Goal: Transaction & Acquisition: Purchase product/service

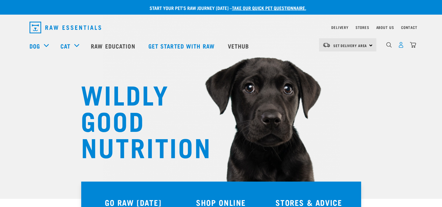
click at [402, 45] on img "dropdown navigation" at bounding box center [401, 45] width 6 height 6
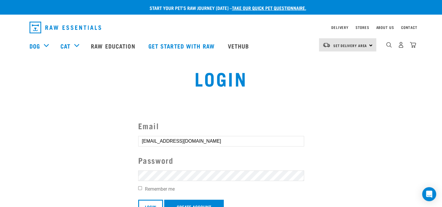
click at [138, 200] on input "Login" at bounding box center [150, 207] width 25 height 14
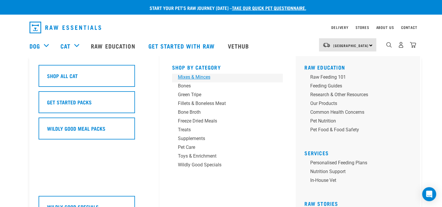
click at [195, 77] on div "Mixes & Minces" at bounding box center [223, 77] width 91 height 7
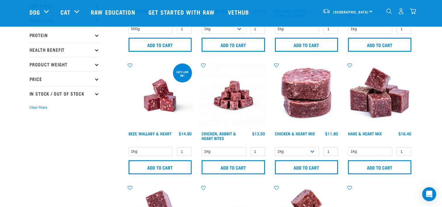
scroll to position [117, 0]
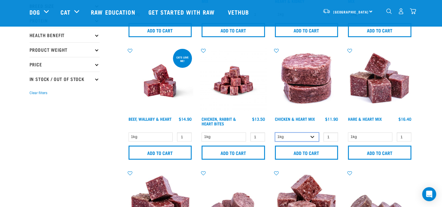
click at [313, 136] on select "1kg 3kg" at bounding box center [297, 136] width 44 height 9
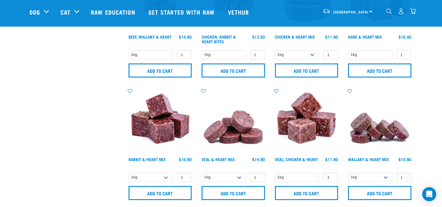
scroll to position [205, 0]
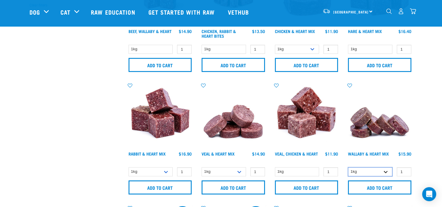
click at [386, 171] on select "1kg 3kg" at bounding box center [370, 171] width 44 height 9
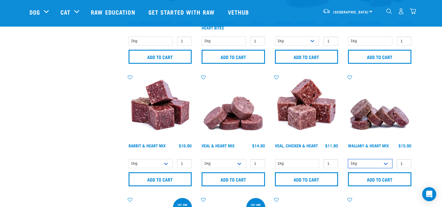
scroll to position [263, 0]
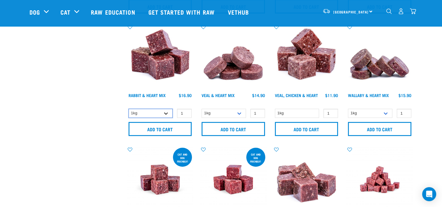
click at [166, 112] on select "1kg 3kg" at bounding box center [151, 113] width 44 height 9
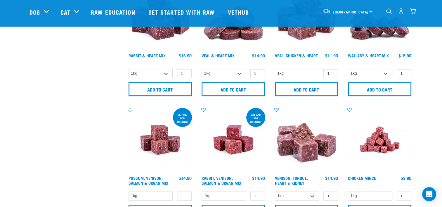
scroll to position [351, 0]
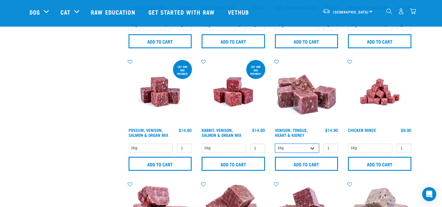
click at [314, 146] on select "1kg 3kg" at bounding box center [297, 147] width 44 height 9
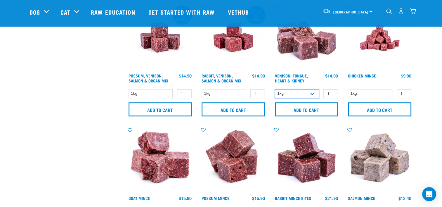
scroll to position [467, 0]
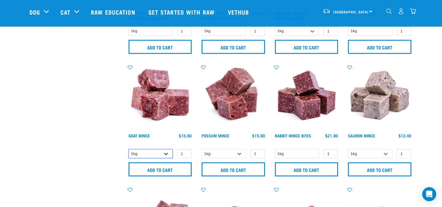
click at [169, 152] on select "1kg 3kg" at bounding box center [151, 153] width 44 height 9
click at [63, 136] on div "× Filter products Pet Type Dog Cat Experience New Raw Feeder Experienced Raw Fe…" at bounding box center [75, 64] width 98 height 1023
click at [241, 151] on select "1kg 3kg" at bounding box center [224, 153] width 44 height 9
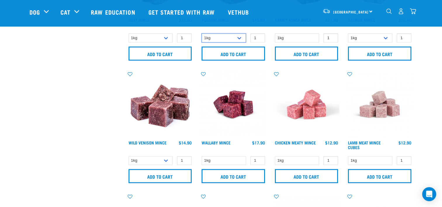
scroll to position [584, 0]
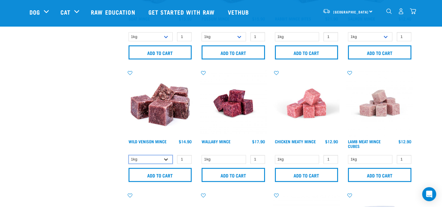
click at [167, 157] on select "1kg 3kg" at bounding box center [151, 159] width 44 height 9
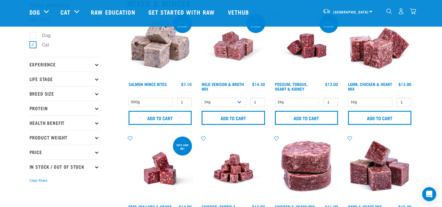
scroll to position [58, 0]
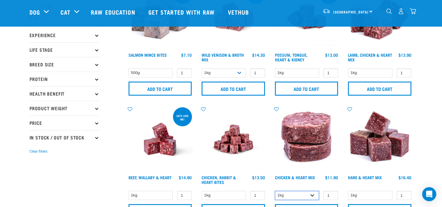
click at [310, 194] on select "1kg 3kg" at bounding box center [297, 195] width 44 height 9
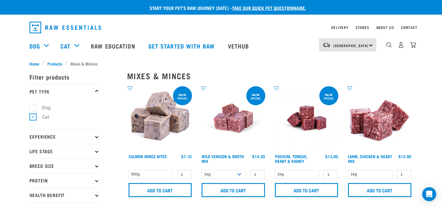
click at [33, 116] on label "Cat" at bounding box center [42, 116] width 19 height 7
click at [32, 116] on input "Cat" at bounding box center [32, 116] width 4 height 4
checkbox input "false"
click at [33, 107] on label "Dog" at bounding box center [43, 107] width 20 height 7
click at [33, 107] on input "Dog" at bounding box center [32, 107] width 4 height 4
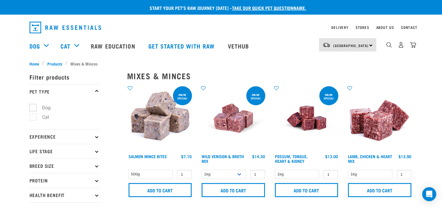
checkbox input "true"
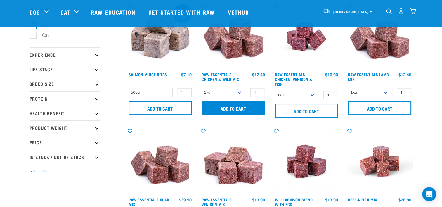
scroll to position [29, 0]
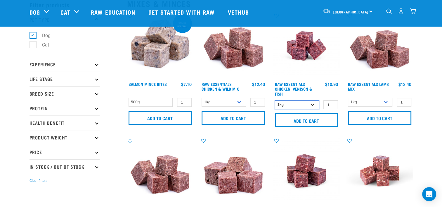
click at [313, 104] on select "1kg 3kg" at bounding box center [297, 104] width 44 height 9
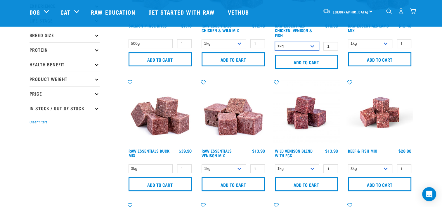
scroll to position [117, 0]
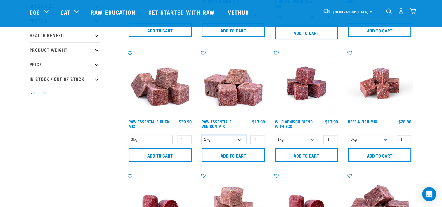
click at [240, 138] on select "1kg 3kg Bulk (20kg)" at bounding box center [224, 139] width 44 height 9
click at [313, 138] on select "1kg 3kg Bulk (10kg)" at bounding box center [297, 139] width 44 height 9
click at [238, 138] on select "1kg 3kg Bulk (20kg)" at bounding box center [224, 139] width 44 height 9
select select "732"
click at [202, 135] on select "1kg 3kg Bulk (20kg)" at bounding box center [224, 139] width 44 height 9
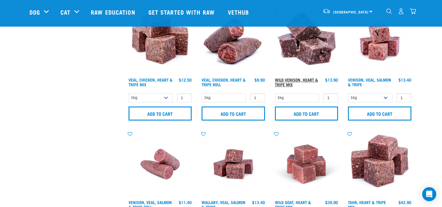
scroll to position [643, 0]
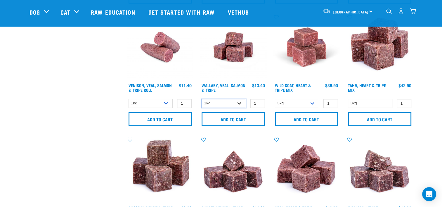
click at [237, 101] on select "1kg 3kg Bulk (18kg)" at bounding box center [224, 103] width 44 height 9
click at [312, 101] on select "3kg 1kg" at bounding box center [297, 103] width 44 height 9
click at [240, 99] on select "1kg 3kg Bulk (18kg)" at bounding box center [224, 103] width 44 height 9
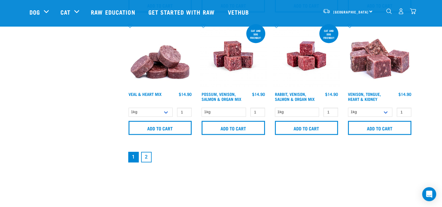
scroll to position [847, 0]
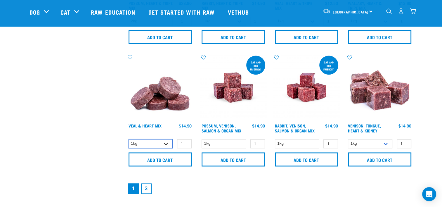
click at [166, 142] on select "1kg 3kg" at bounding box center [151, 143] width 44 height 9
click at [387, 143] on select "1kg 3kg" at bounding box center [370, 143] width 44 height 9
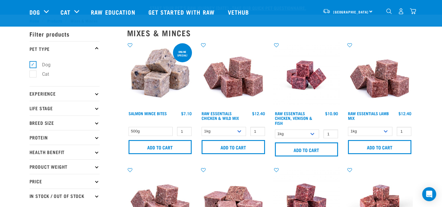
scroll to position [117, 0]
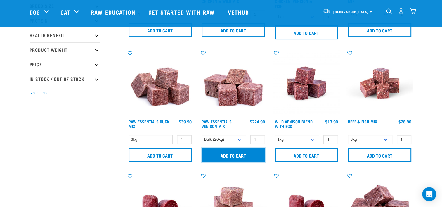
click at [224, 155] on input "Add to cart" at bounding box center [233, 155] width 63 height 14
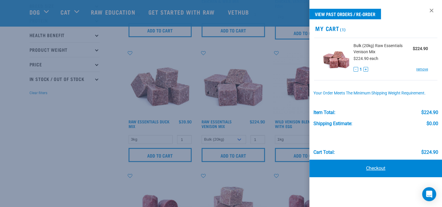
click at [370, 169] on link "Checkout" at bounding box center [375, 169] width 133 height 18
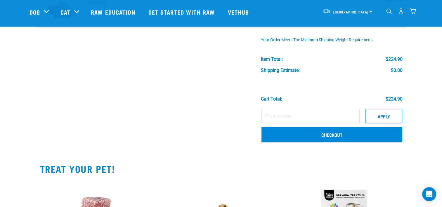
scroll to position [88, 0]
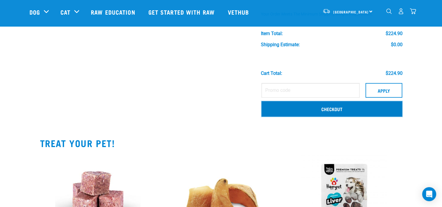
click at [326, 107] on link "Checkout" at bounding box center [331, 108] width 141 height 15
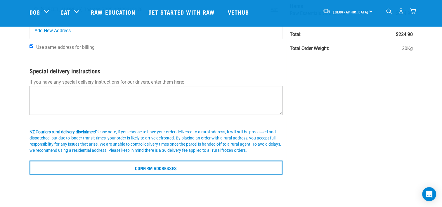
scroll to position [29, 0]
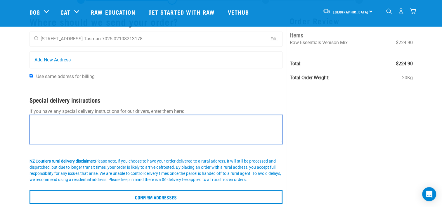
click at [110, 125] on textarea at bounding box center [156, 129] width 253 height 29
click at [39, 119] on textarea "Kinly leave near front door" at bounding box center [156, 129] width 253 height 29
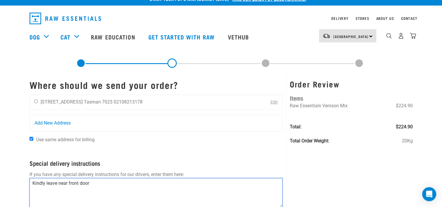
scroll to position [0, 0]
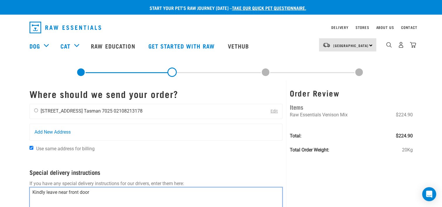
type textarea "Kindly leave near front door"
click at [36, 110] on input "radio" at bounding box center [36, 110] width 4 height 4
radio input "true"
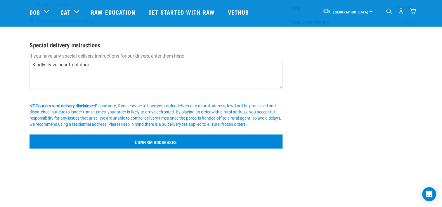
scroll to position [88, 0]
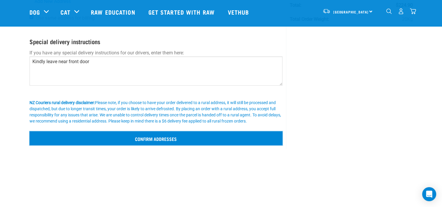
click at [146, 138] on input "Confirm addresses" at bounding box center [156, 138] width 253 height 14
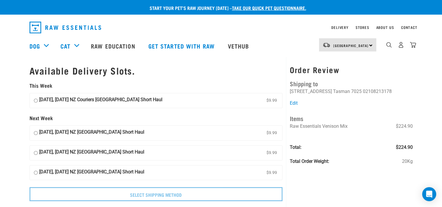
click at [36, 100] on input "[DATE], [DATE] NZ Couriers [GEOGRAPHIC_DATA] Short Haul $9.99" at bounding box center [36, 100] width 4 height 9
radio input "true"
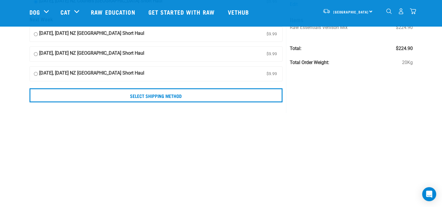
scroll to position [58, 0]
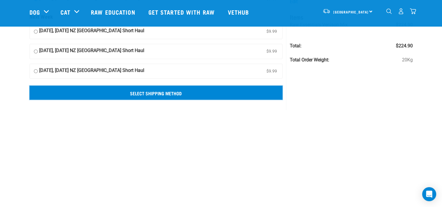
click at [162, 94] on input "Select Shipping Method" at bounding box center [156, 93] width 253 height 14
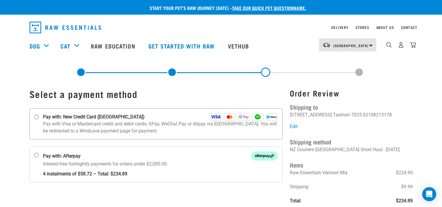
click at [35, 117] on input "Pay with: New Credit Card ([GEOGRAPHIC_DATA])" at bounding box center [36, 117] width 5 height 5
radio input "true"
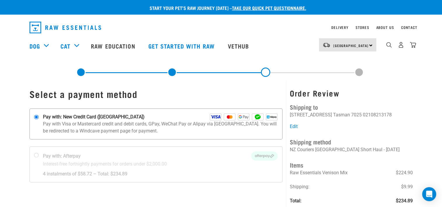
scroll to position [27, 0]
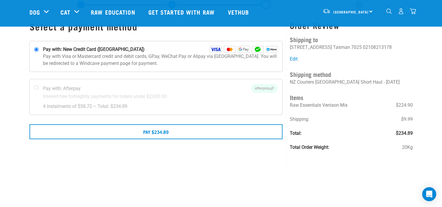
scroll to position [58, 0]
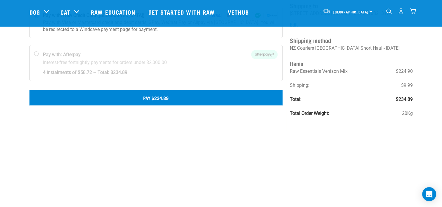
click at [153, 100] on button "Pay $234.89" at bounding box center [156, 97] width 253 height 15
